Goal: Task Accomplishment & Management: Use online tool/utility

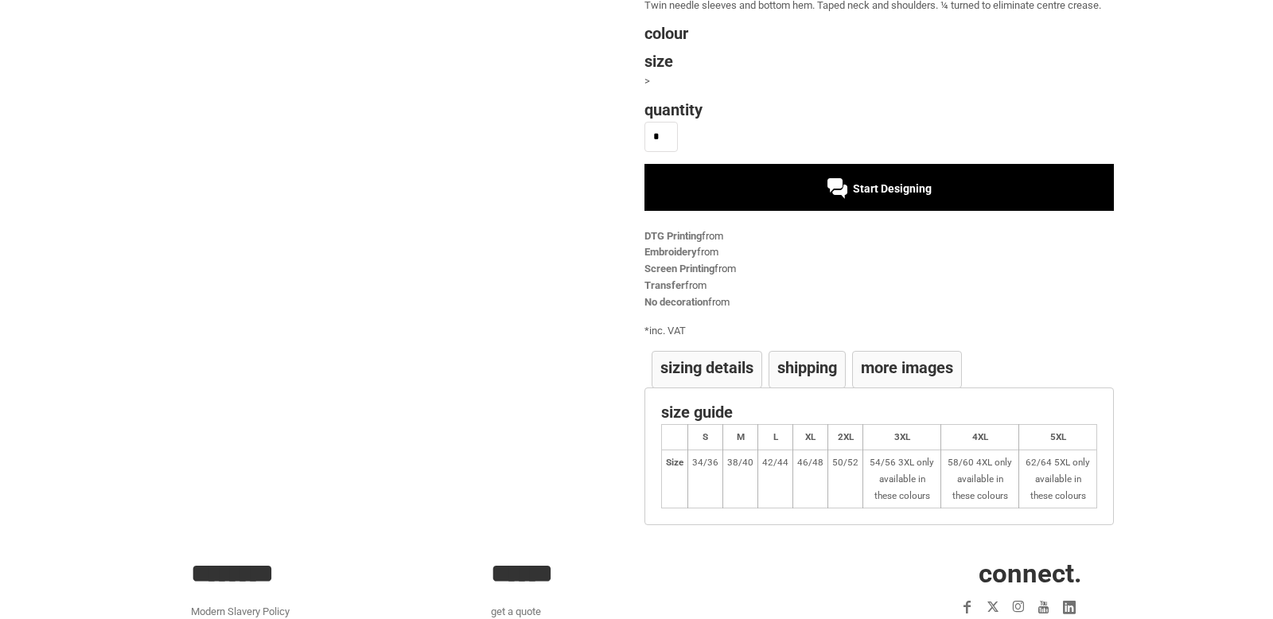
scroll to position [211, 0]
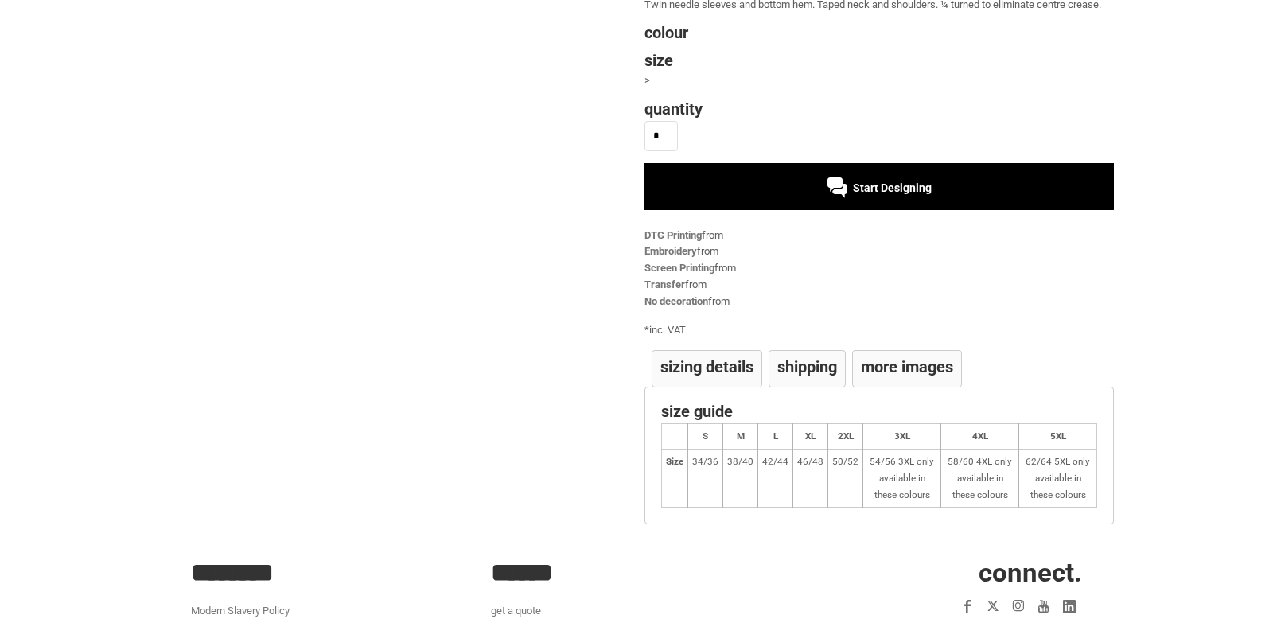
click at [900, 188] on span "Start Designing" at bounding box center [892, 187] width 79 height 13
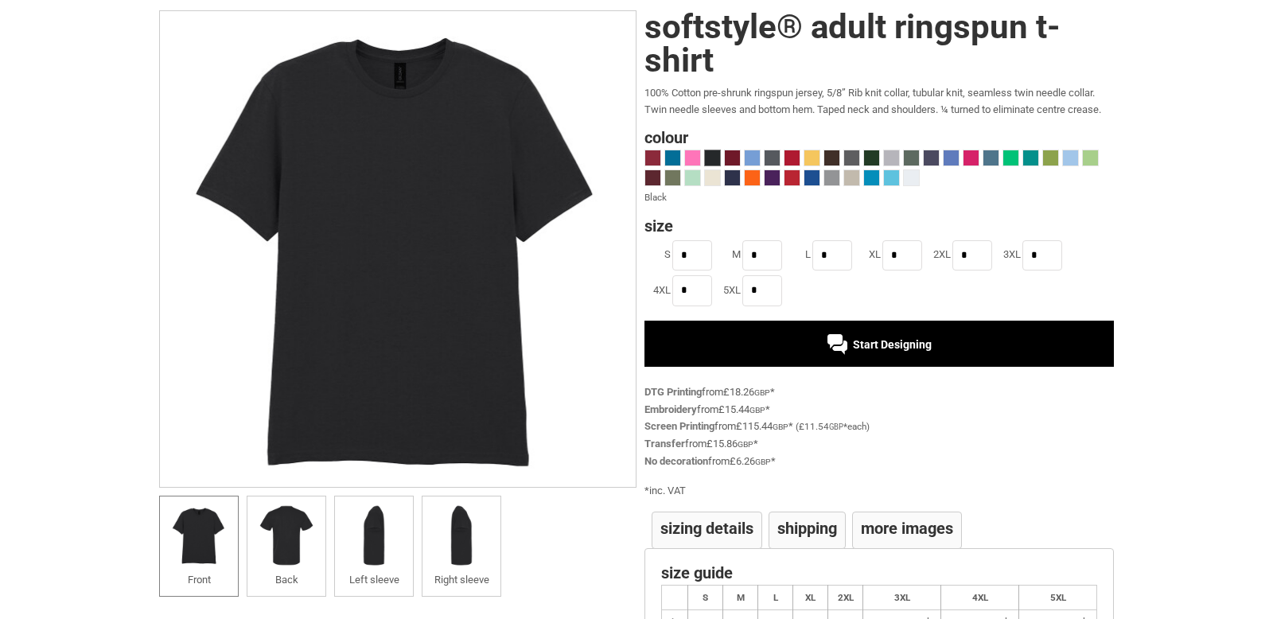
scroll to position [140, 0]
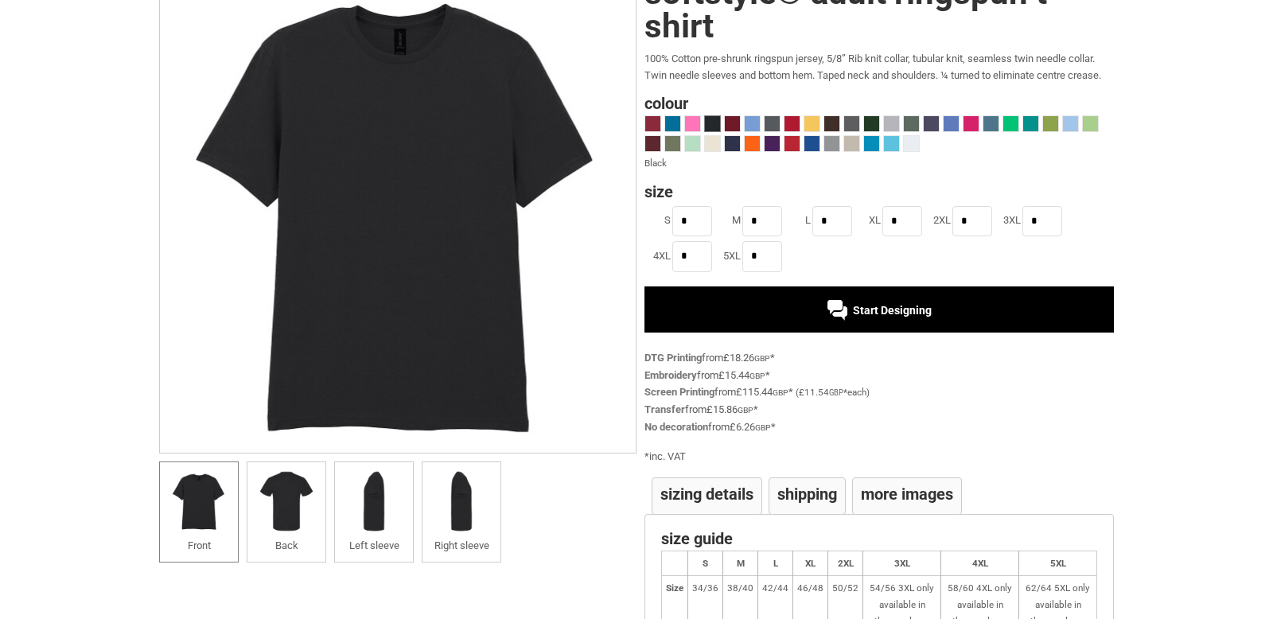
click at [849, 304] on div "Start Designing" at bounding box center [878, 310] width 104 height 13
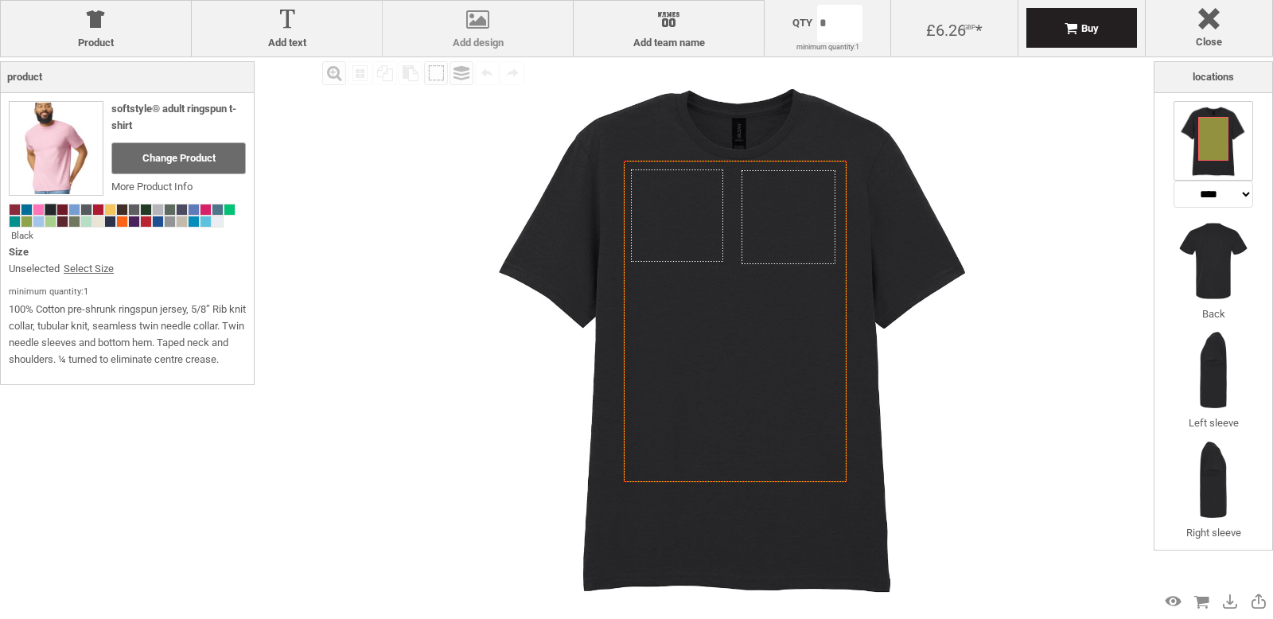
click at [464, 20] on div at bounding box center [478, 23] width 174 height 28
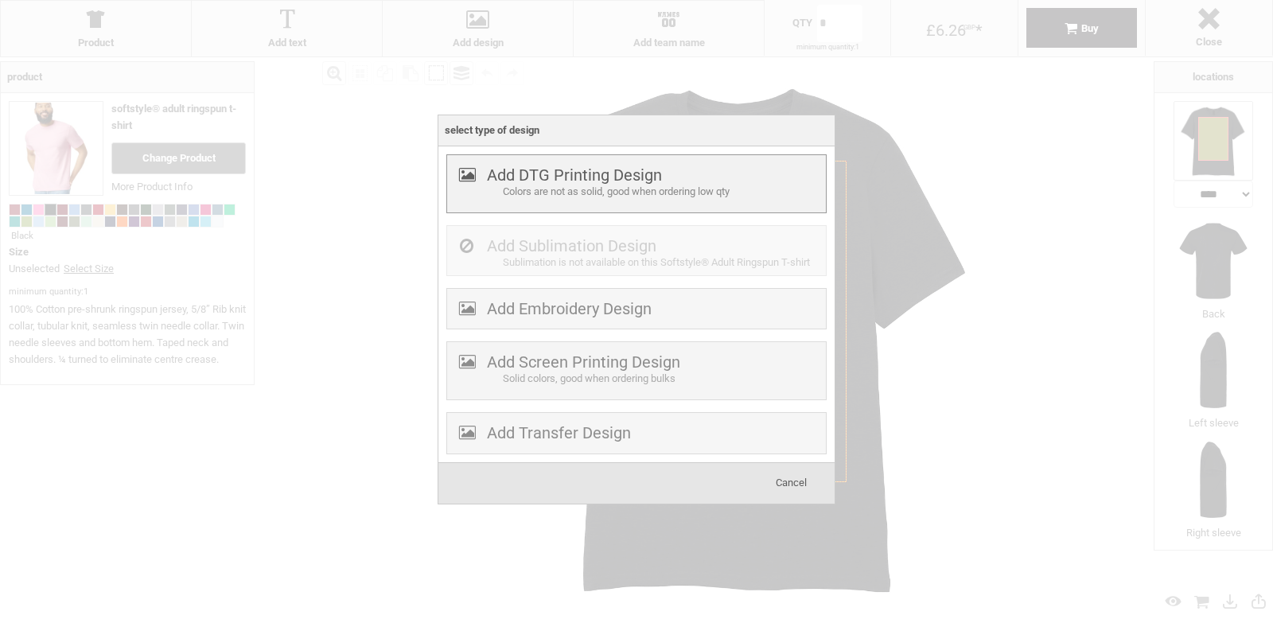
click at [571, 194] on div "Colors are not as solid, good when ordering low qty" at bounding box center [662, 192] width 319 height 17
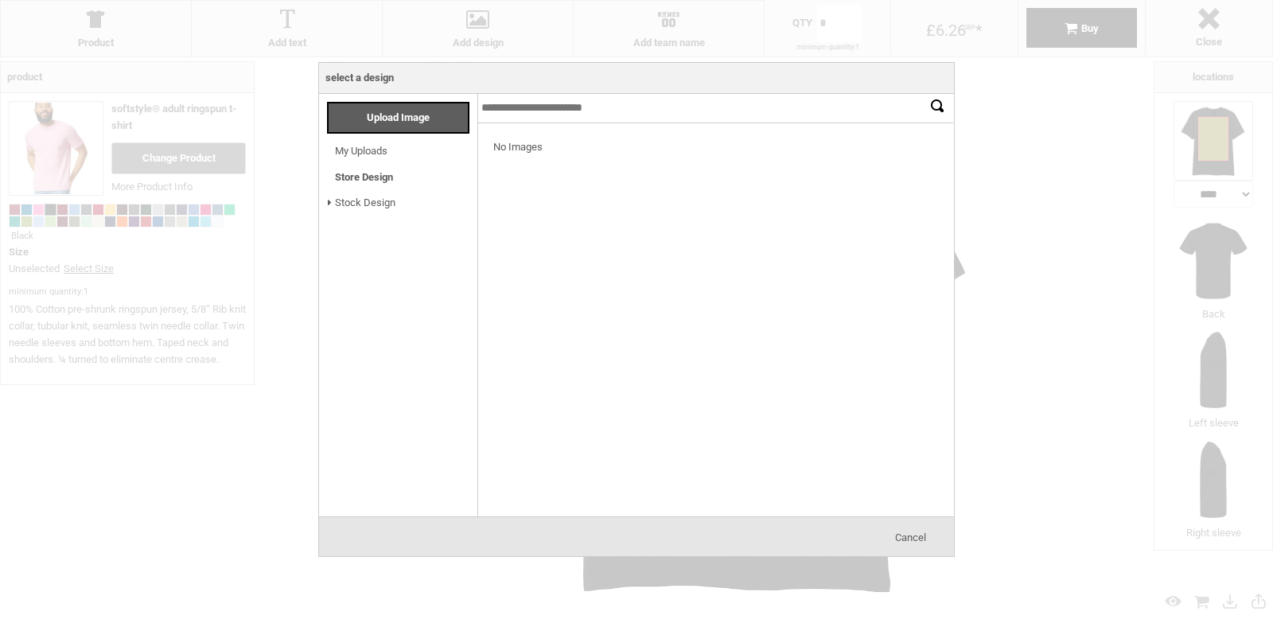
click at [383, 143] on span "My Uploads" at bounding box center [361, 151] width 52 height 18
click at [442, 121] on div "Upload Image" at bounding box center [398, 118] width 142 height 32
